Goal: Task Accomplishment & Management: Complete application form

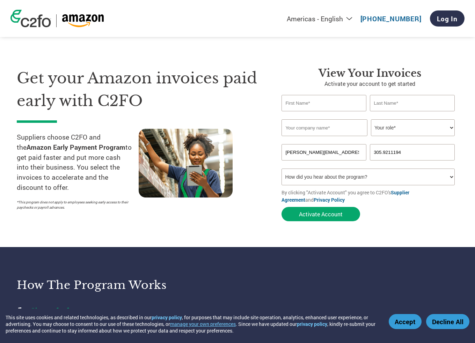
click at [320, 105] on input "text" at bounding box center [323, 103] width 85 height 16
type input "[PERSON_NAME]"
type input "Likewize US LLC"
click at [434, 129] on select "Your role* CFO Controller Credit Manager Finance Director Treasurer CEO Preside…" at bounding box center [413, 127] width 84 height 17
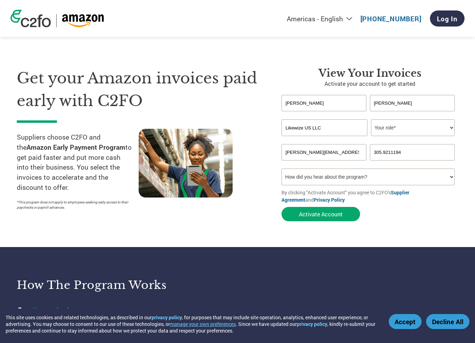
select select "TREASURER"
click at [371, 119] on select "Your role* CFO Controller Credit Manager Finance Director Treasurer CEO Preside…" at bounding box center [413, 127] width 84 height 17
click at [406, 140] on div "Invalid company name or company name is too long" at bounding box center [367, 139] width 173 height 5
click at [413, 128] on select "Your role* CFO Controller Credit Manager Finance Director Treasurer CEO Preside…" at bounding box center [413, 127] width 84 height 17
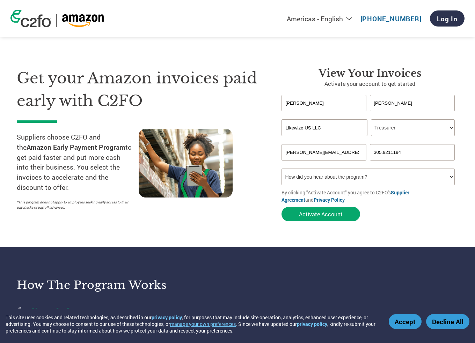
click at [369, 177] on select "How did you hear about the program? Received a letter Email Social Media Online…" at bounding box center [367, 177] width 173 height 17
click at [247, 122] on div "Get your Amazon invoices paid early with C2FO Suppliers choose C2FO and the Ama…" at bounding box center [144, 146] width 254 height 158
click at [407, 176] on select "How did you hear about the program? Received a letter Email Social Media Online…" at bounding box center [367, 177] width 173 height 17
select select "Other"
click at [281, 169] on select "How did you hear about the program? Received a letter Email Social Media Online…" at bounding box center [367, 177] width 173 height 17
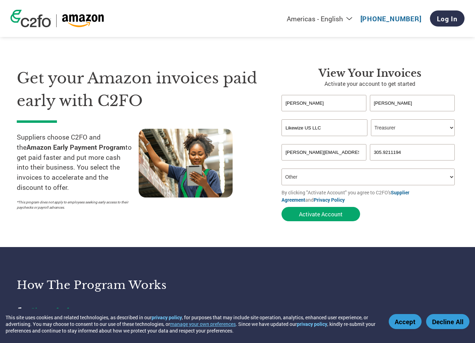
click at [382, 150] on input "305.9211194" at bounding box center [412, 152] width 85 height 16
type input "3059211194"
click at [393, 163] on div "Inavlid Phone Number" at bounding box center [412, 163] width 85 height 5
drag, startPoint x: 416, startPoint y: 153, endPoint x: 355, endPoint y: 153, distance: 61.1
click at [355, 153] on div "[PERSON_NAME][EMAIL_ADDRESS][PERSON_NAME][DOMAIN_NAME] 3059211194" at bounding box center [369, 152] width 177 height 16
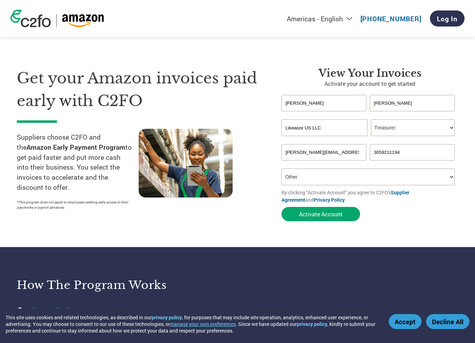
click at [371, 235] on section "Get your Amazon invoices paid early with C2FO Suppliers choose C2FO and the Ama…" at bounding box center [237, 137] width 475 height 219
click at [373, 149] on input "3059211194" at bounding box center [412, 152] width 85 height 16
type input "[PHONE_NUMBER]"
click at [417, 236] on section "Get your Amazon invoices paid early with C2FO Suppliers choose C2FO and the Ama…" at bounding box center [237, 137] width 475 height 219
click at [321, 212] on button "Activate Account" at bounding box center [320, 214] width 79 height 14
